Goal: Obtain resource: Download file/media

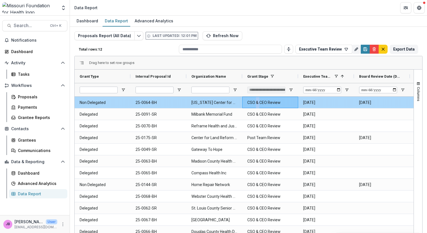
scroll to position [18, 0]
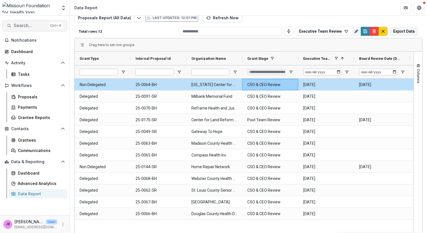
click at [32, 22] on button "Search... Ctrl + K" at bounding box center [34, 25] width 65 height 11
type input "*******"
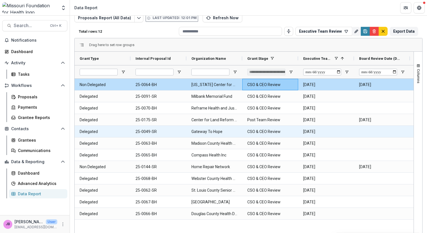
click at [205, 131] on Name-634 "Gateway To Hope" at bounding box center [214, 131] width 46 height 11
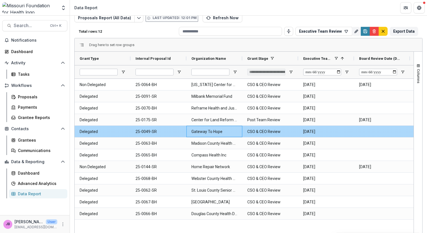
click at [194, 133] on Name-634 "Gateway To Hope" at bounding box center [214, 131] width 46 height 11
click at [162, 134] on Id-630 "25-0049-SR" at bounding box center [158, 131] width 46 height 11
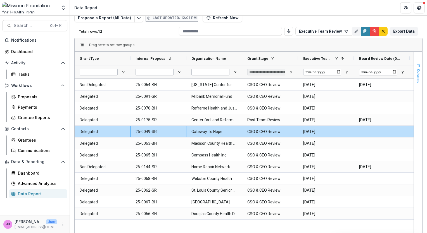
click at [416, 66] on span "button" at bounding box center [418, 66] width 4 height 4
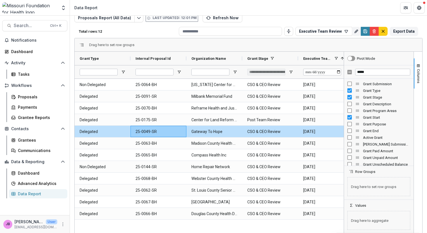
scroll to position [6, 0]
drag, startPoint x: 384, startPoint y: 70, endPoint x: 332, endPoint y: 63, distance: 52.7
click at [332, 63] on div "Grant Type Internal Proposal Id Organization Name" at bounding box center [249, 143] width 348 height 182
type input "***"
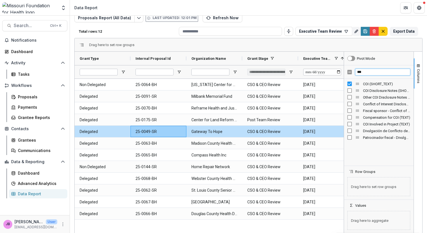
scroll to position [0, 0]
click at [416, 71] on span "Columns" at bounding box center [418, 76] width 4 height 14
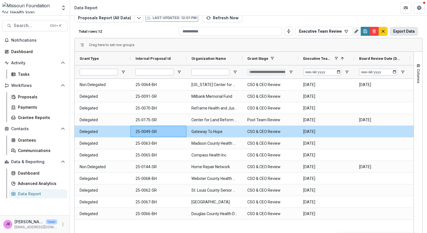
click at [402, 32] on button "Export Data" at bounding box center [404, 31] width 28 height 9
